Goal: Task Accomplishment & Management: Manage account settings

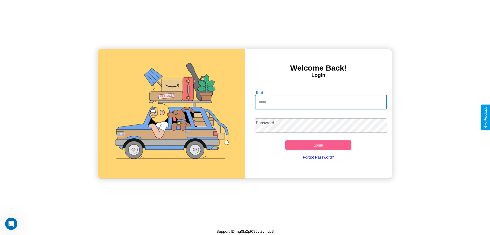
click at [321, 102] on input "Email" at bounding box center [321, 102] width 132 height 14
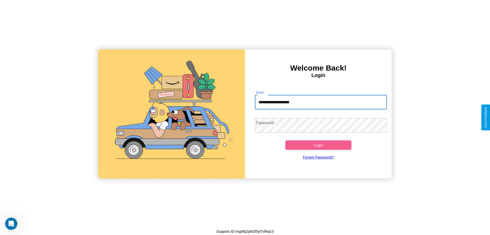
type input "**********"
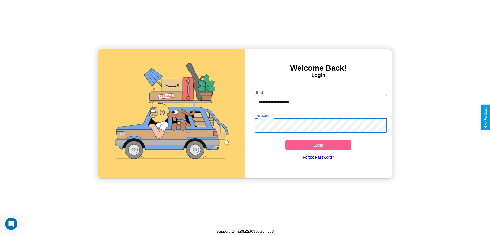
click at [319, 145] on button "Login" at bounding box center [319, 144] width 66 height 9
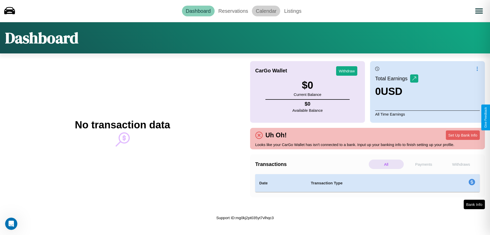
click at [266, 11] on link "Calendar" at bounding box center [266, 11] width 28 height 11
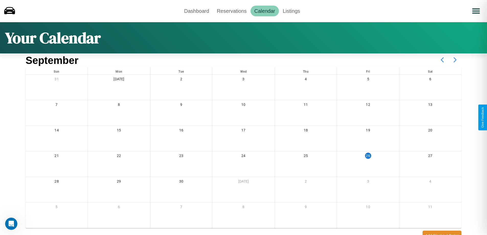
click at [455, 60] on icon at bounding box center [454, 59] width 13 height 13
click at [231, 11] on link "Reservations" at bounding box center [232, 11] width 38 height 11
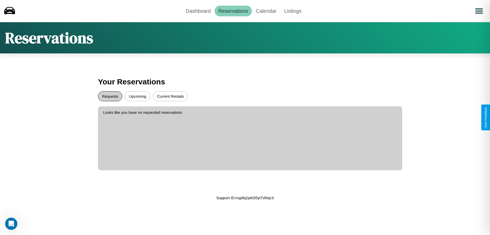
click at [110, 96] on button "Requests" at bounding box center [110, 96] width 24 height 10
click at [138, 96] on button "Upcoming" at bounding box center [138, 96] width 26 height 10
